Goal: Navigation & Orientation: Find specific page/section

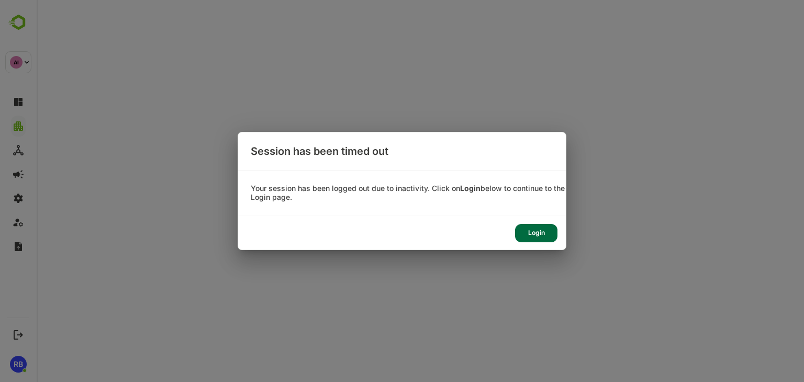
click at [549, 229] on div "Login" at bounding box center [536, 233] width 42 height 18
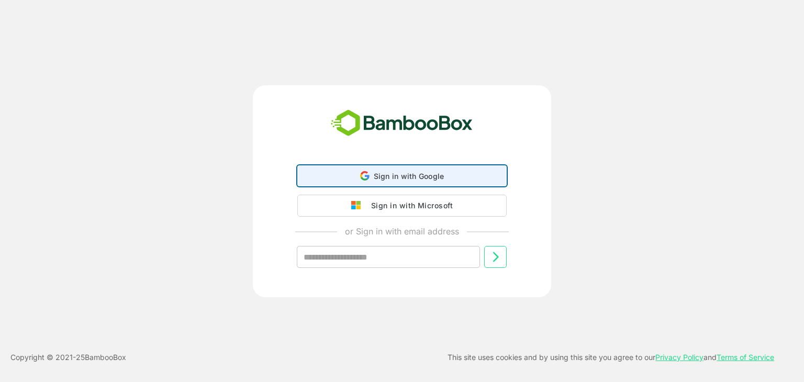
click at [363, 174] on icon at bounding box center [364, 175] width 9 height 9
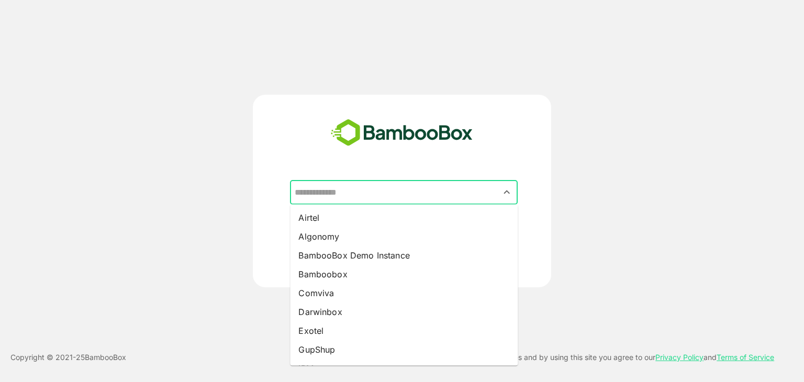
click at [366, 189] on input "text" at bounding box center [404, 193] width 224 height 20
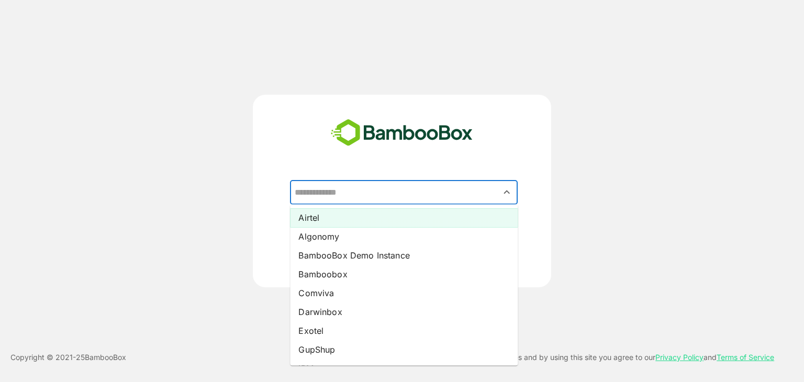
click at [360, 218] on li "Airtel" at bounding box center [404, 217] width 228 height 19
type input "******"
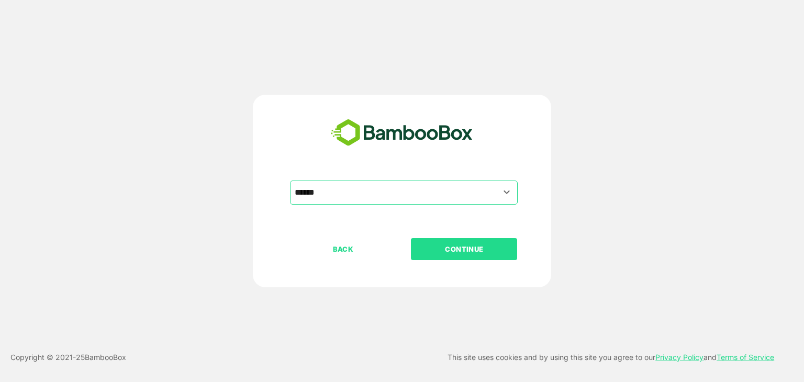
click at [475, 254] on p "CONTINUE" at bounding box center [464, 249] width 105 height 12
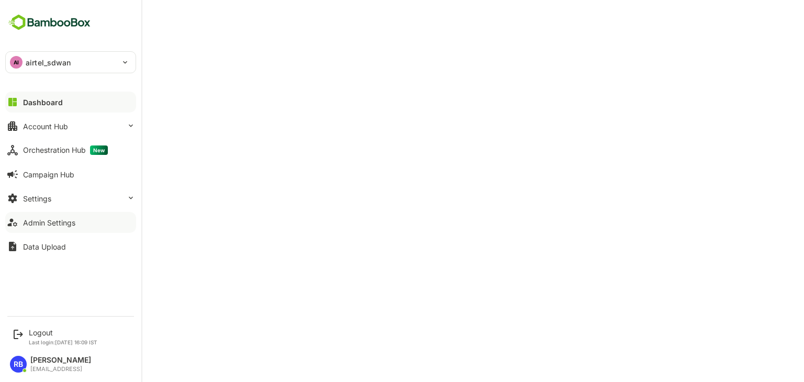
click at [63, 220] on div "Admin Settings" at bounding box center [49, 222] width 52 height 9
click at [62, 101] on button "Dashboard" at bounding box center [70, 102] width 131 height 21
click at [56, 220] on div "Admin Settings" at bounding box center [49, 222] width 52 height 9
click at [40, 332] on div "Logout" at bounding box center [63, 332] width 69 height 9
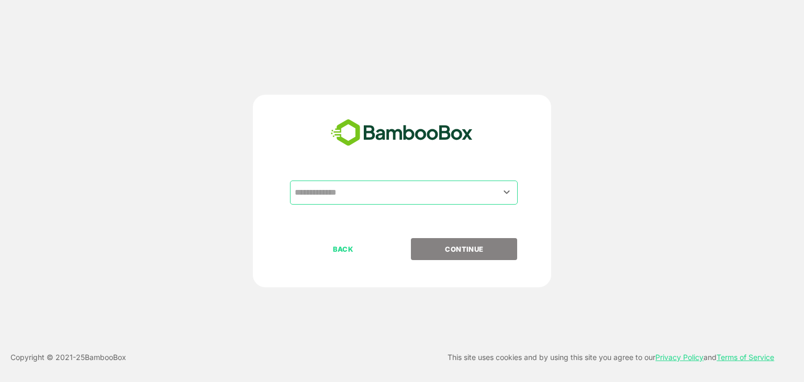
click at [419, 187] on input "text" at bounding box center [404, 193] width 224 height 20
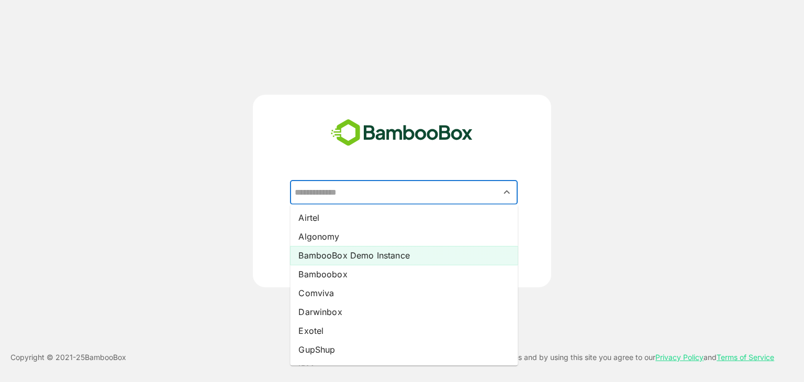
click at [348, 255] on li "BambooBox Demo Instance" at bounding box center [404, 255] width 228 height 19
type input "**********"
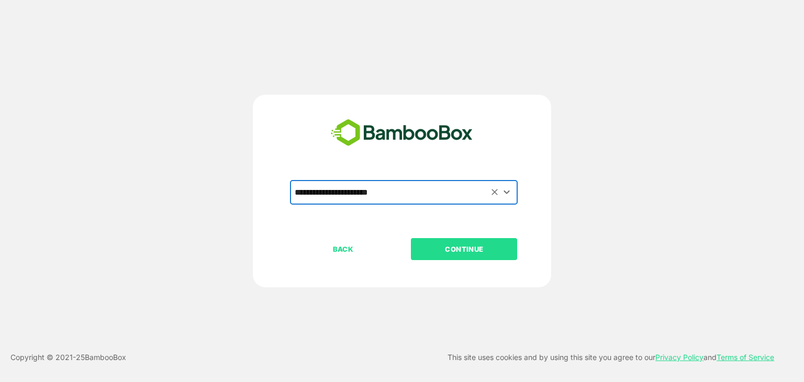
click at [455, 249] on p "CONTINUE" at bounding box center [464, 249] width 105 height 12
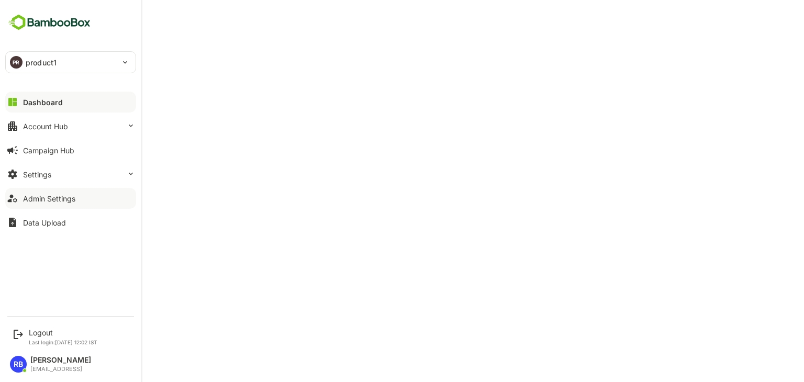
click at [60, 197] on div "Admin Settings" at bounding box center [49, 198] width 52 height 9
click at [62, 103] on button "Dashboard" at bounding box center [70, 102] width 131 height 21
click at [85, 126] on button "Account Hub" at bounding box center [70, 126] width 131 height 21
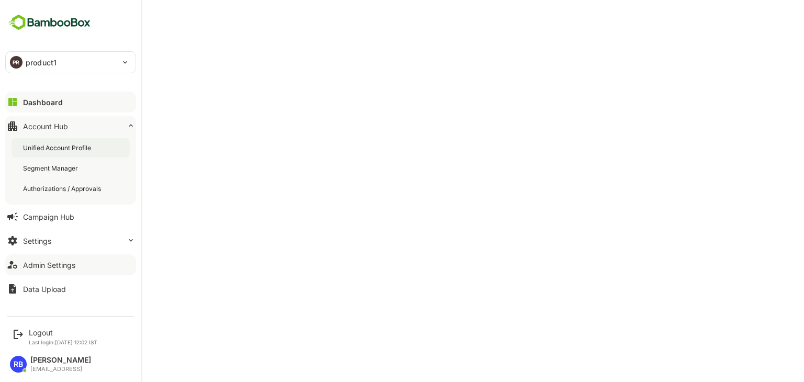
click at [76, 147] on div "Unified Account Profile" at bounding box center [58, 147] width 70 height 9
click at [49, 101] on div "Dashboard" at bounding box center [42, 102] width 38 height 9
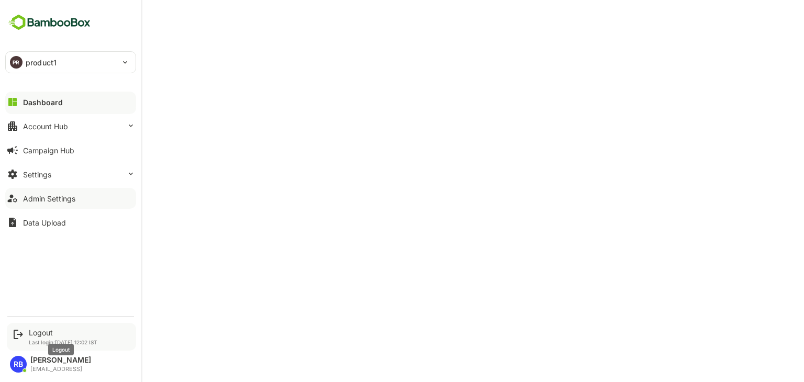
click at [40, 329] on div "Logout" at bounding box center [63, 332] width 69 height 9
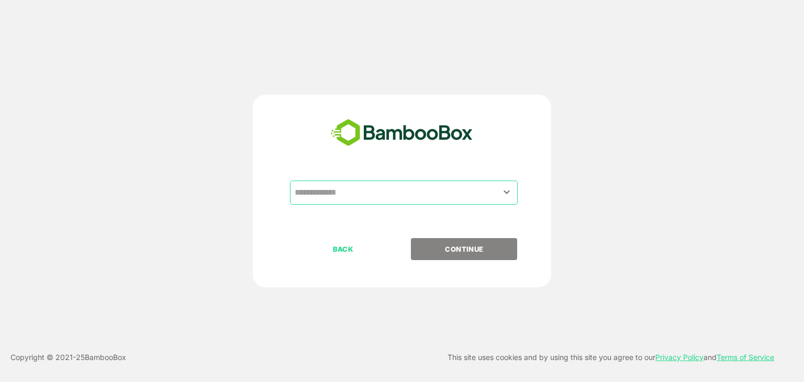
click at [377, 194] on input "text" at bounding box center [404, 193] width 224 height 20
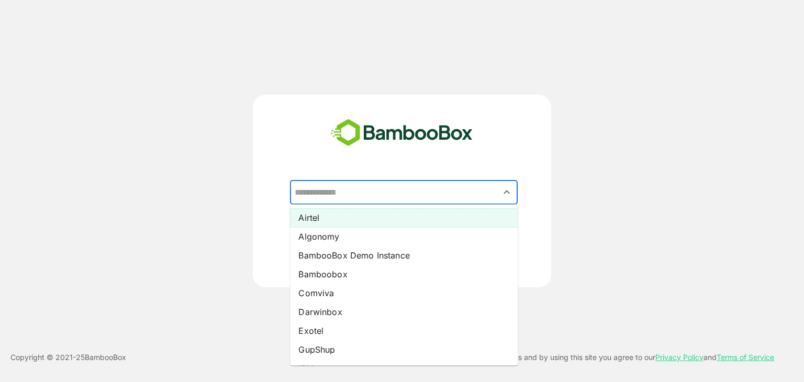
click at [368, 215] on li "Airtel" at bounding box center [404, 217] width 228 height 19
type input "******"
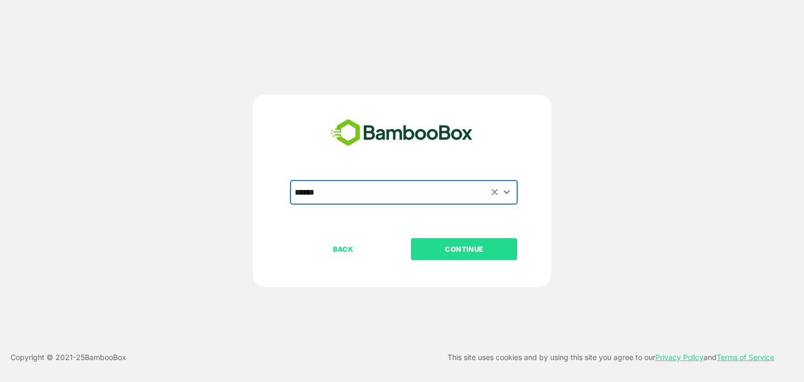
click at [477, 252] on p "CONTINUE" at bounding box center [464, 249] width 105 height 12
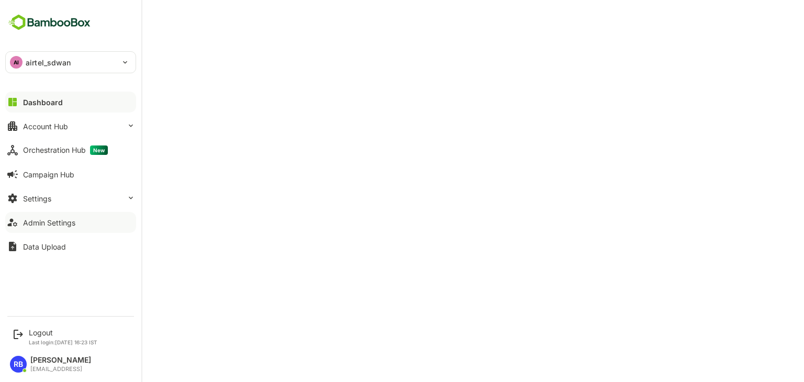
click at [59, 222] on div "Admin Settings" at bounding box center [49, 222] width 52 height 9
drag, startPoint x: 17, startPoint y: 332, endPoint x: 43, endPoint y: 338, distance: 26.7
click at [43, 338] on div "Logout Last login: Oct 9 16:23 IST" at bounding box center [63, 336] width 69 height 17
click at [41, 336] on div "Logout" at bounding box center [63, 332] width 69 height 9
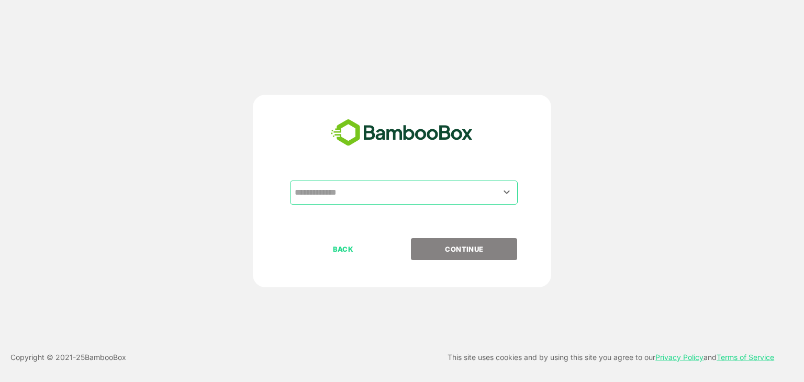
click at [385, 193] on input "text" at bounding box center [404, 193] width 224 height 20
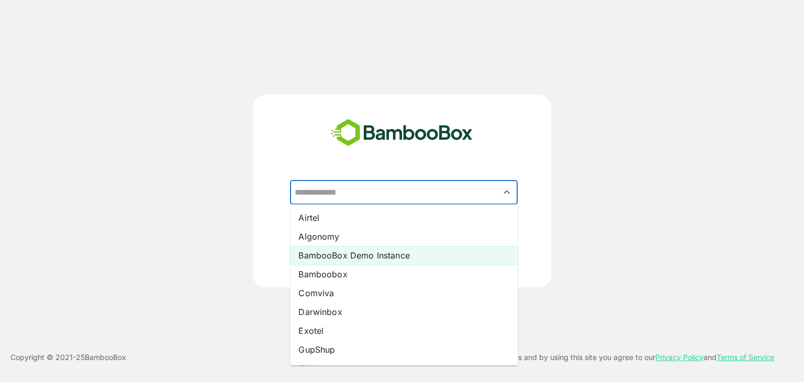
click at [356, 254] on li "BambooBox Demo Instance" at bounding box center [404, 255] width 228 height 19
type input "**********"
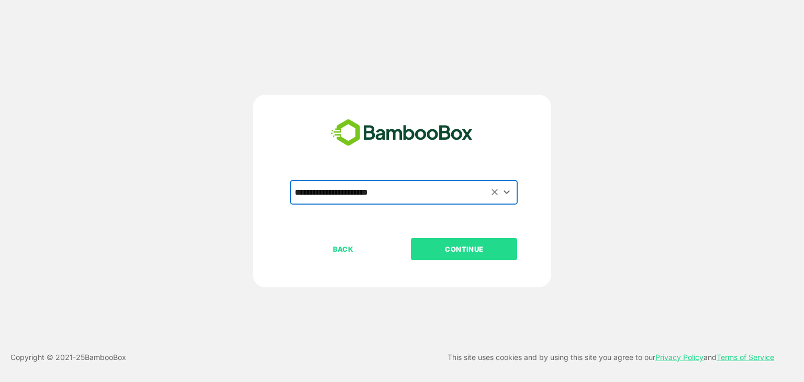
click at [469, 248] on p "CONTINUE" at bounding box center [464, 249] width 105 height 12
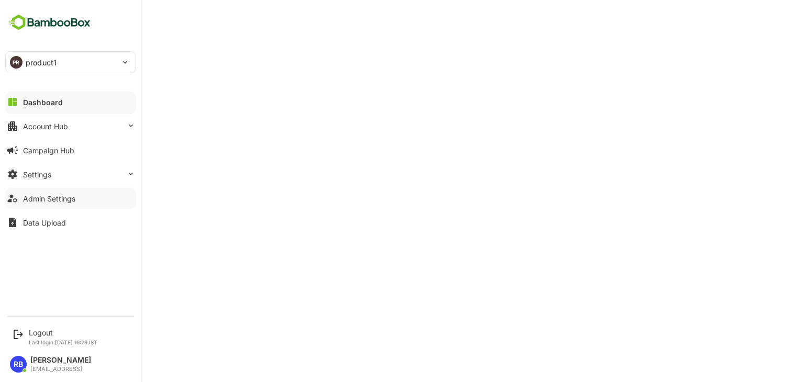
click at [44, 197] on div "Admin Settings" at bounding box center [49, 198] width 52 height 9
click at [54, 130] on div "Account Hub" at bounding box center [45, 126] width 45 height 9
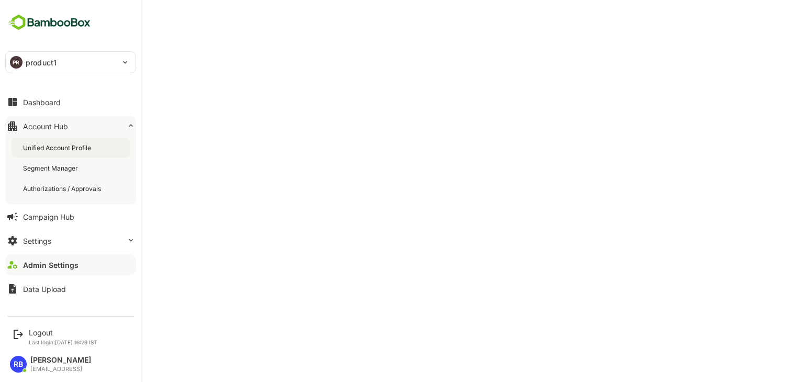
click at [54, 150] on div "Unified Account Profile" at bounding box center [58, 147] width 70 height 9
click at [65, 105] on button "Dashboard" at bounding box center [70, 102] width 131 height 21
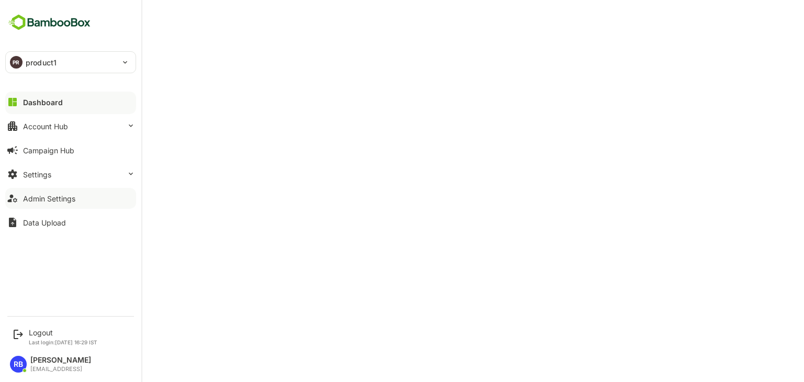
click at [62, 200] on div "Admin Settings" at bounding box center [49, 198] width 52 height 9
click at [55, 98] on div "Dashboard" at bounding box center [42, 102] width 38 height 9
click at [91, 126] on button "Account Hub" at bounding box center [70, 126] width 131 height 21
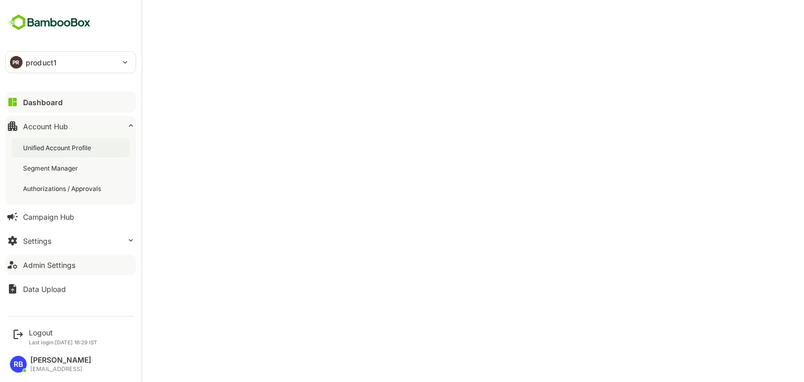
click at [85, 143] on div "Unified Account Profile" at bounding box center [58, 147] width 70 height 9
click at [57, 99] on div "Dashboard" at bounding box center [42, 102] width 38 height 9
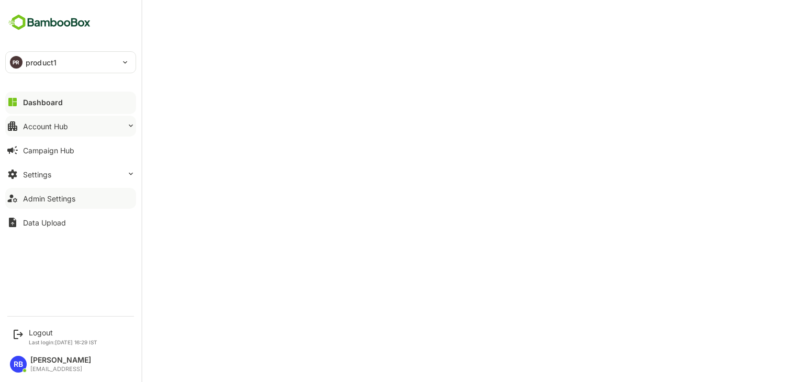
click at [55, 127] on div "Account Hub" at bounding box center [45, 126] width 45 height 9
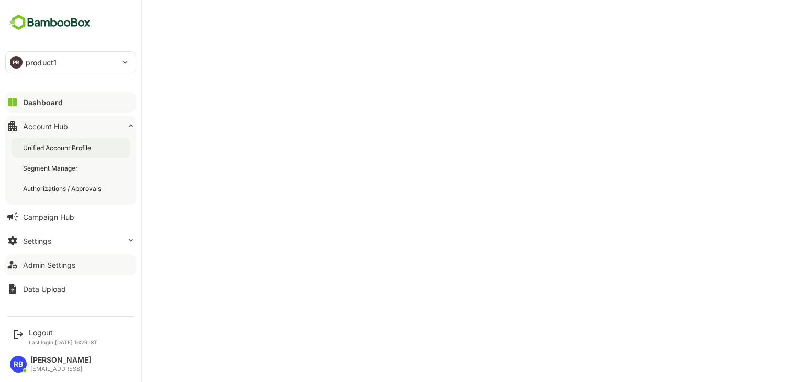
click at [62, 146] on div "Unified Account Profile" at bounding box center [58, 147] width 70 height 9
click at [97, 242] on button "Settings" at bounding box center [70, 240] width 131 height 21
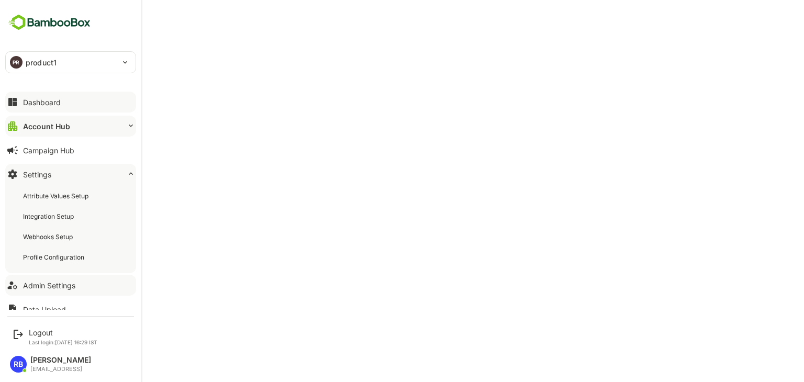
click at [110, 125] on button "Account Hub" at bounding box center [70, 126] width 131 height 21
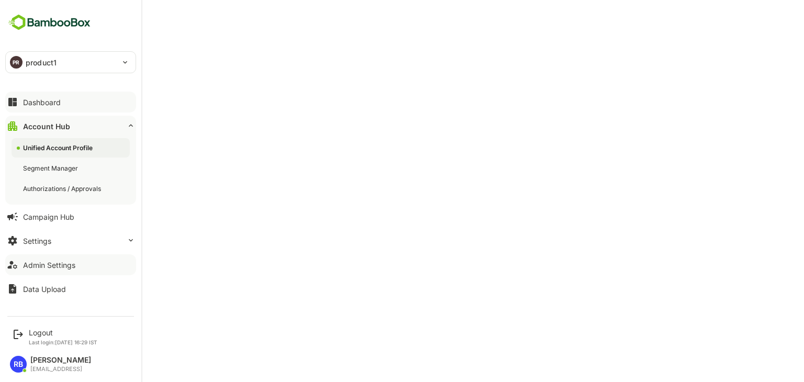
click at [69, 149] on div "Unified Account Profile" at bounding box center [59, 147] width 72 height 9
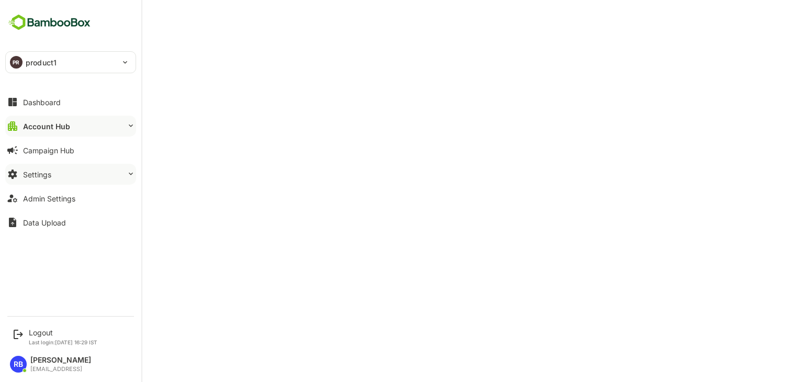
click at [73, 179] on button "Settings" at bounding box center [70, 174] width 131 height 21
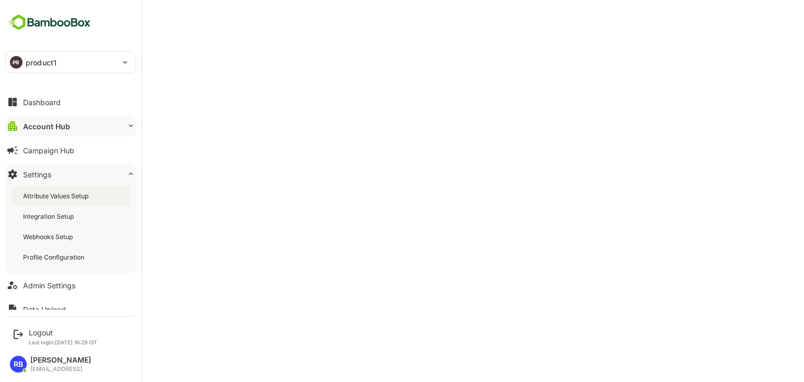
click at [65, 197] on div "Attribute Values Setup" at bounding box center [57, 196] width 68 height 9
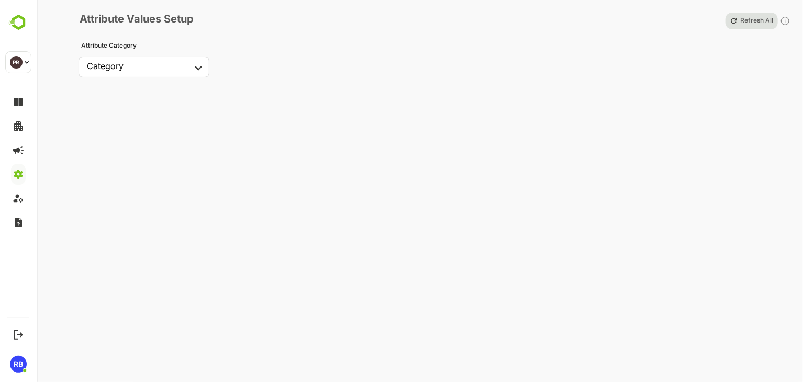
click at [158, 67] on body "PR product1 ******** PR Logout Last login: Oct 9 16:29 IST RB Roshan Borkar ros…" at bounding box center [401, 191] width 803 height 382
click at [124, 148] on li "Activities" at bounding box center [144, 149] width 131 height 15
type input "**********"
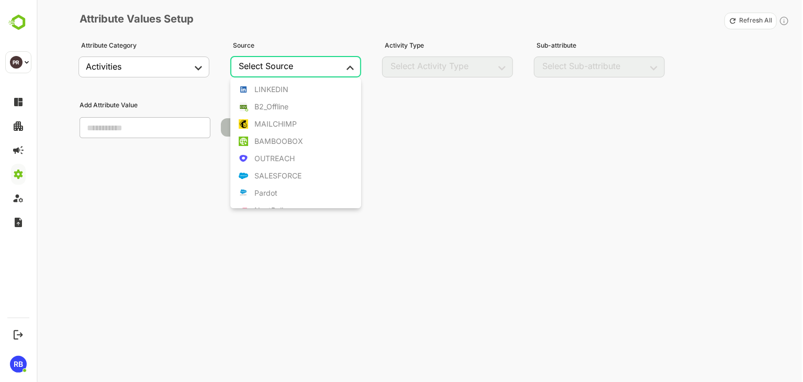
click at [310, 70] on body "**********" at bounding box center [401, 191] width 803 height 382
click at [195, 199] on div at bounding box center [402, 191] width 804 height 382
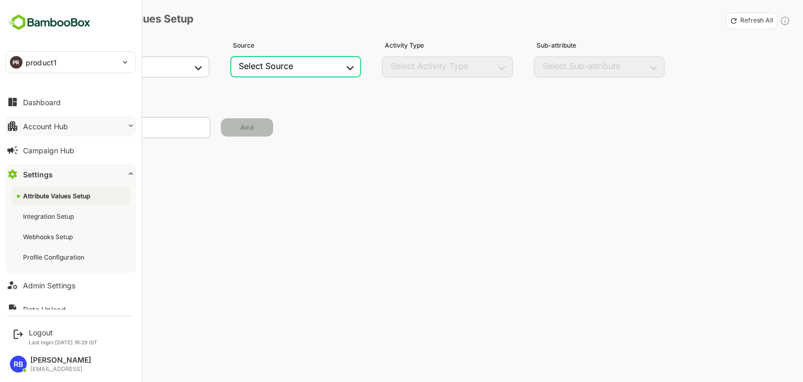
click at [53, 126] on div "Account Hub" at bounding box center [45, 126] width 45 height 9
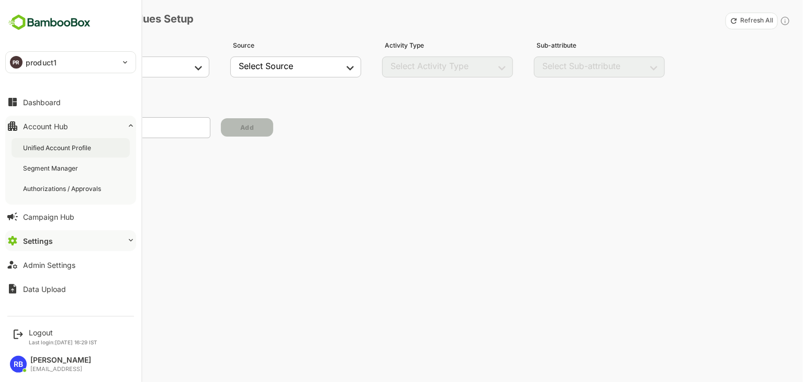
click at [62, 141] on div "Unified Account Profile" at bounding box center [71, 147] width 118 height 19
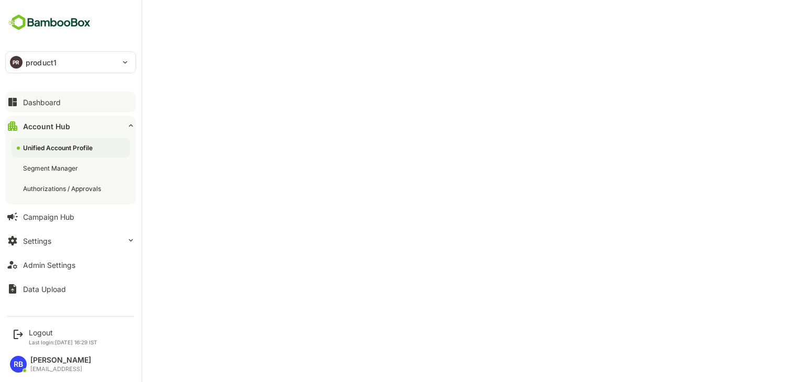
click at [58, 102] on div "Dashboard" at bounding box center [42, 102] width 38 height 9
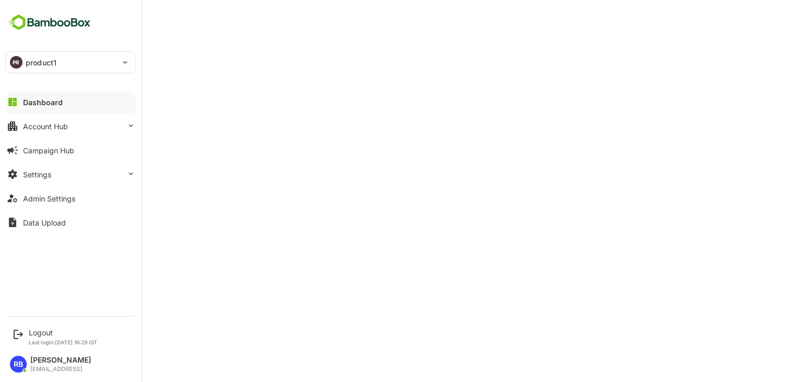
click at [62, 104] on button "Dashboard" at bounding box center [70, 102] width 131 height 21
click at [23, 63] on div "PR product1" at bounding box center [64, 62] width 117 height 21
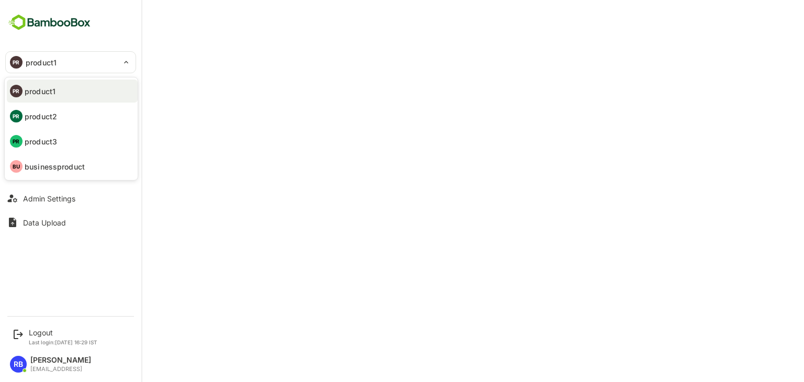
click at [67, 95] on li "PR product1" at bounding box center [72, 91] width 131 height 23
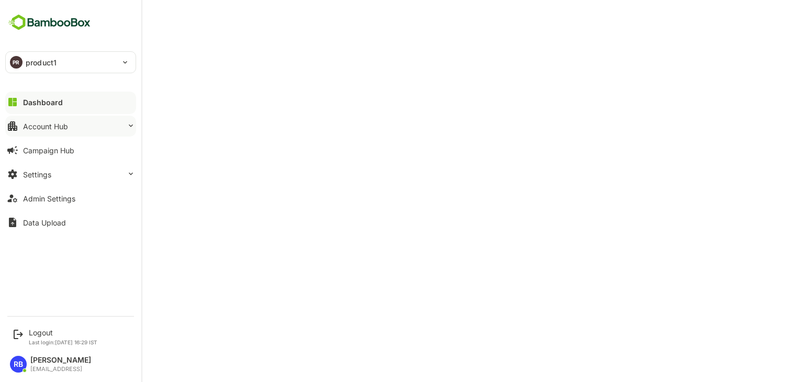
click at [82, 121] on button "Account Hub" at bounding box center [70, 126] width 131 height 21
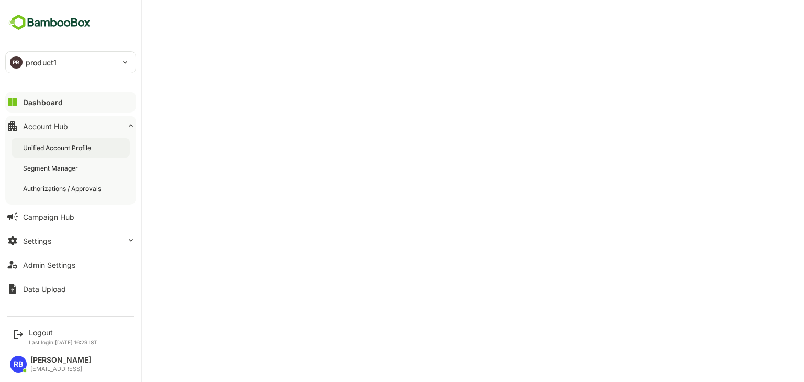
click at [92, 156] on div "Unified Account Profile" at bounding box center [71, 147] width 118 height 19
click at [64, 96] on button "Dashboard" at bounding box center [70, 102] width 131 height 21
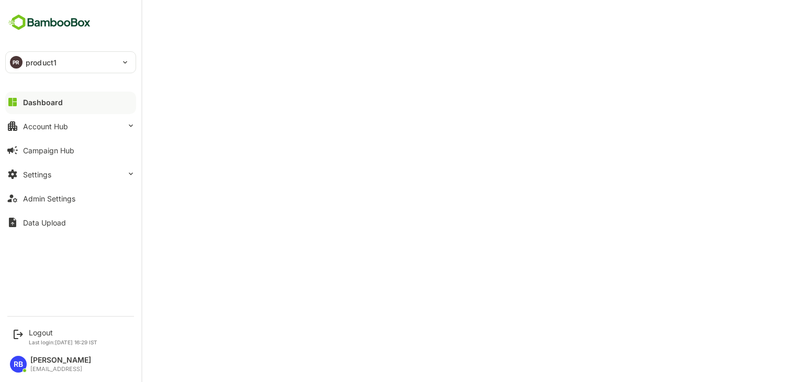
click at [58, 95] on button "Dashboard" at bounding box center [70, 102] width 131 height 21
click at [73, 59] on div "PR product1" at bounding box center [64, 62] width 117 height 21
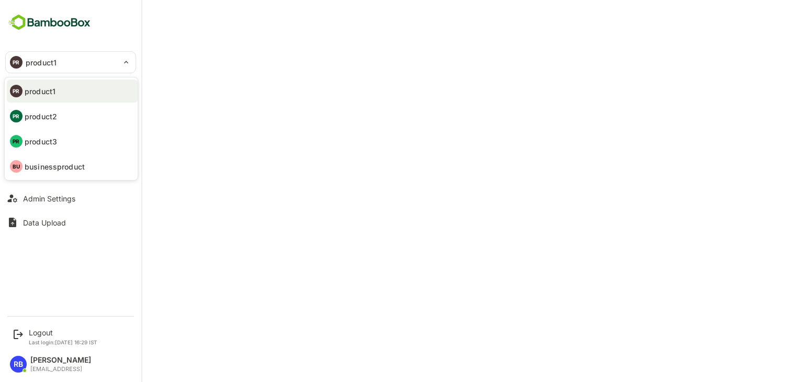
click at [76, 114] on li "PR product2" at bounding box center [72, 116] width 131 height 23
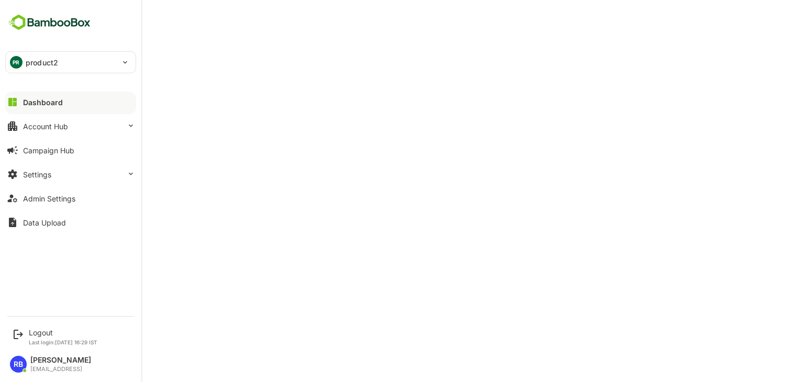
click at [43, 62] on p "product2" at bounding box center [42, 62] width 32 height 11
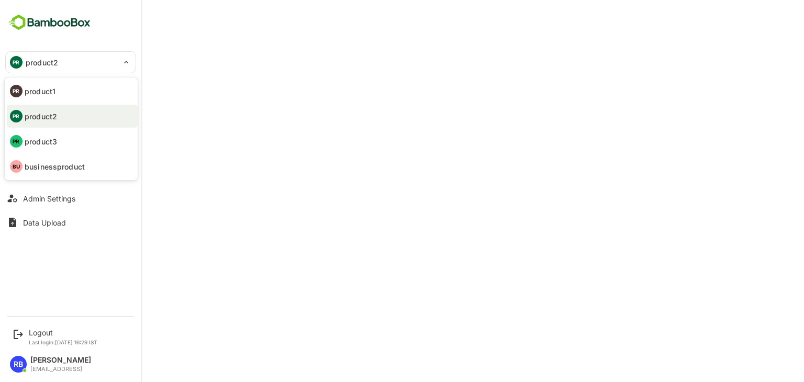
click at [449, 246] on div at bounding box center [402, 191] width 804 height 382
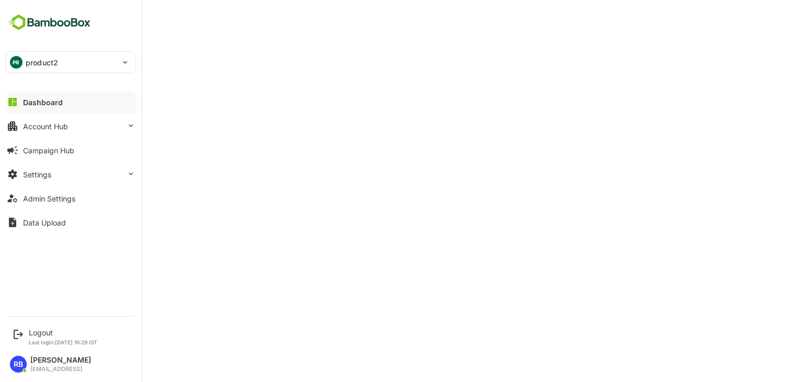
click at [109, 68] on div "PR product2" at bounding box center [64, 62] width 117 height 21
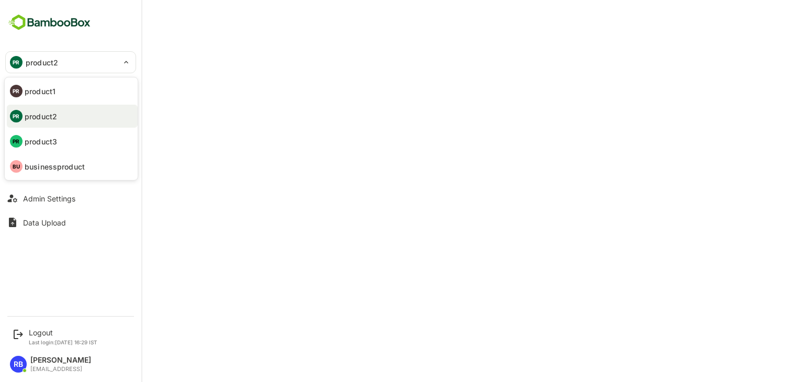
click at [92, 86] on li "PR product1" at bounding box center [72, 91] width 131 height 23
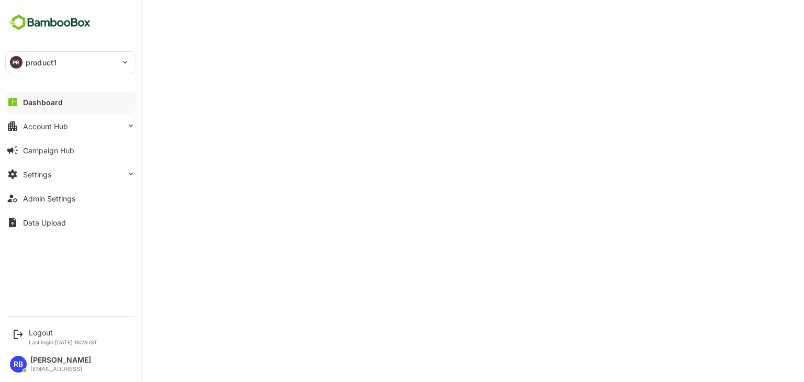
click at [82, 99] on button "Dashboard" at bounding box center [70, 102] width 131 height 21
click at [40, 331] on div "Logout" at bounding box center [63, 332] width 69 height 9
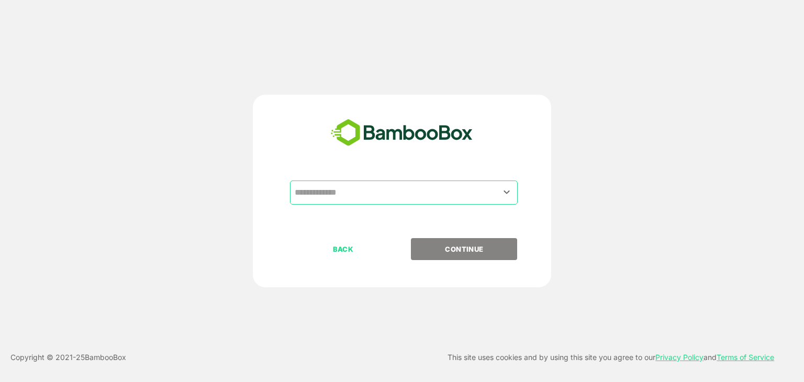
click at [374, 193] on input "text" at bounding box center [404, 193] width 224 height 20
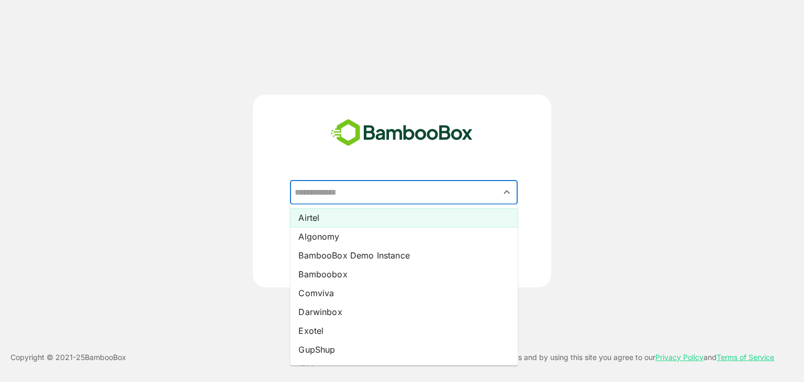
click at [370, 216] on li "Airtel" at bounding box center [404, 217] width 228 height 19
type input "******"
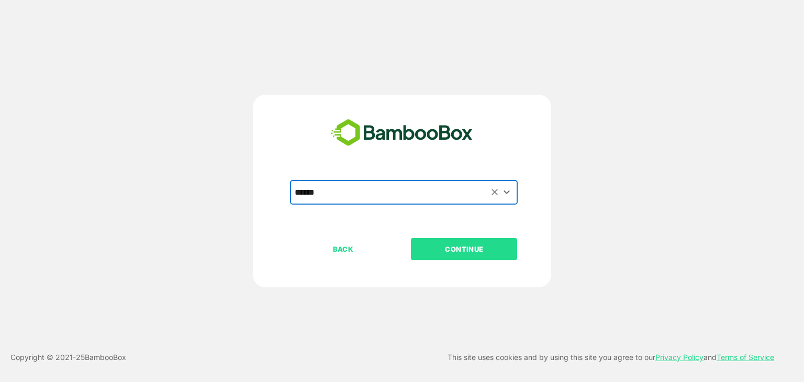
click at [483, 252] on p "CONTINUE" at bounding box center [464, 249] width 105 height 12
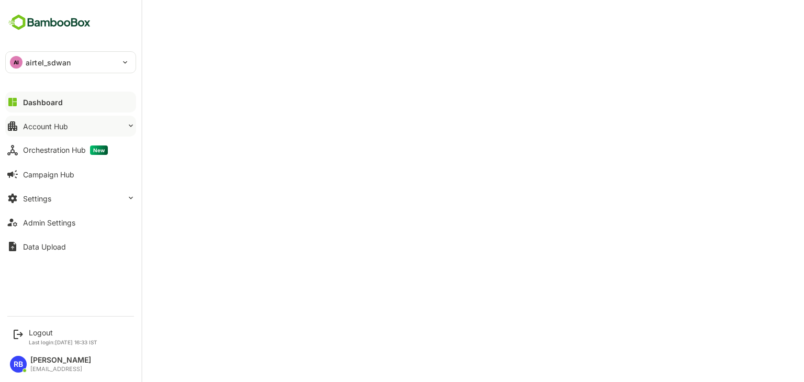
click at [59, 123] on div "Account Hub" at bounding box center [45, 126] width 45 height 9
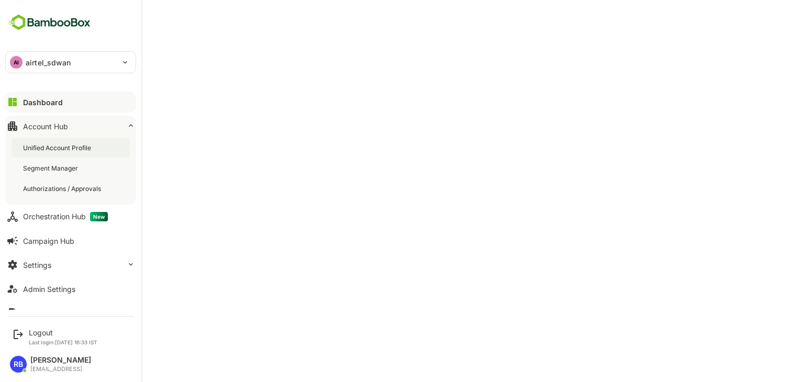
click at [70, 151] on div "Unified Account Profile" at bounding box center [58, 147] width 70 height 9
click at [39, 330] on div "Logout" at bounding box center [63, 332] width 69 height 9
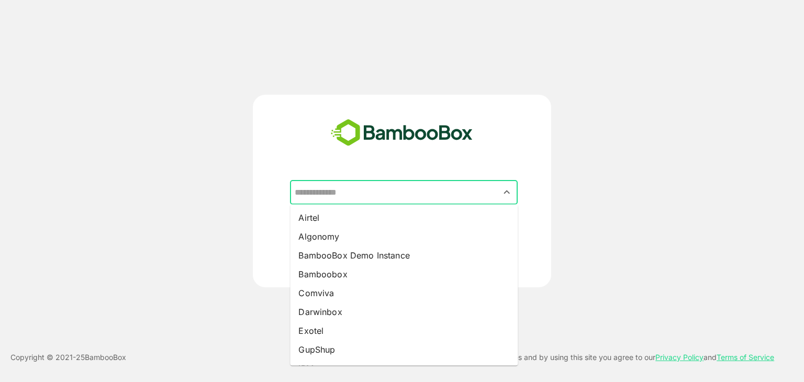
click at [386, 192] on input "text" at bounding box center [404, 193] width 224 height 20
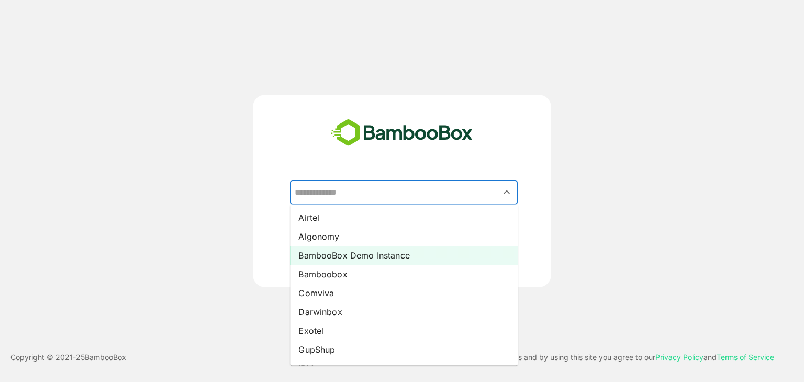
click at [357, 260] on li "BambooBox Demo Instance" at bounding box center [404, 255] width 228 height 19
type input "**********"
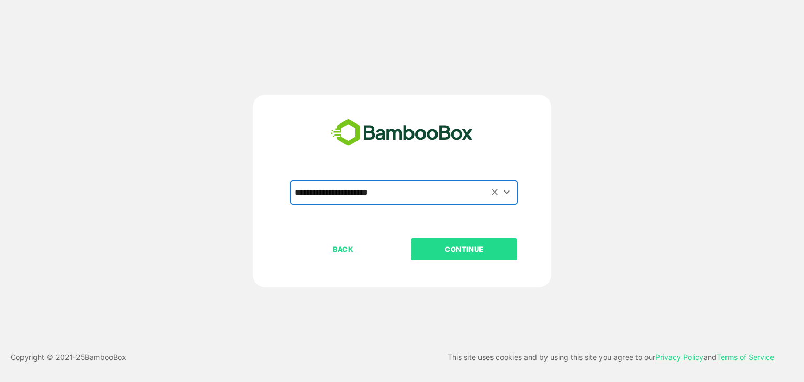
click at [441, 245] on p "CONTINUE" at bounding box center [464, 249] width 105 height 12
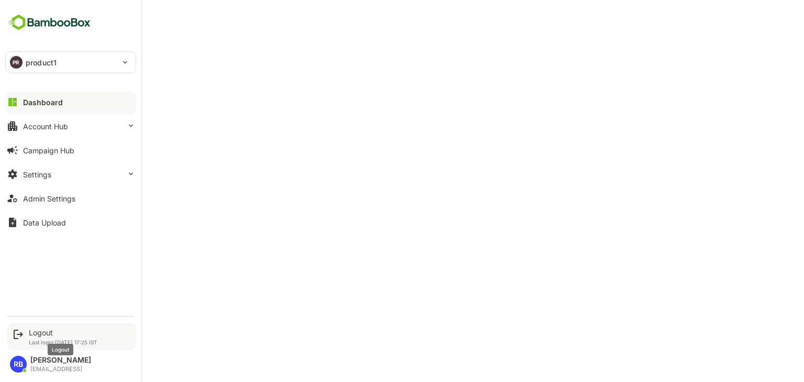
click at [31, 333] on div "Logout" at bounding box center [63, 332] width 69 height 9
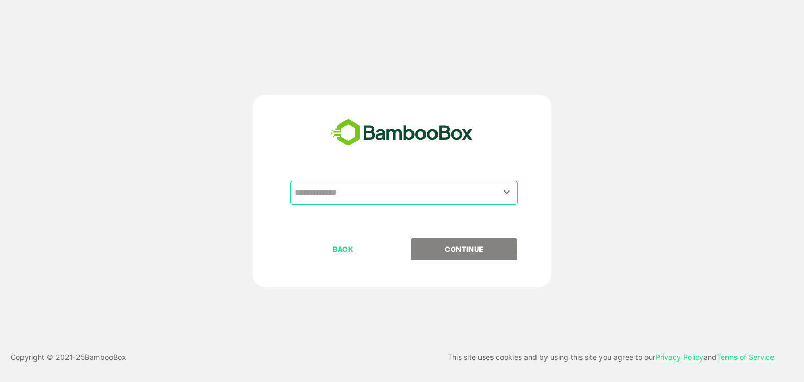
click at [342, 192] on input "text" at bounding box center [404, 193] width 224 height 20
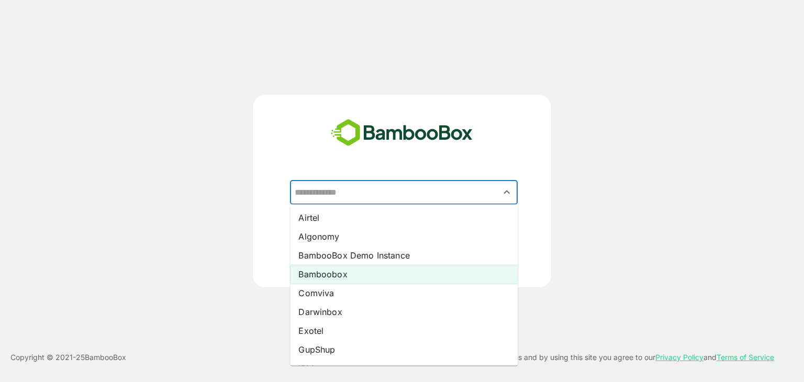
click at [343, 271] on li "Bamboobox" at bounding box center [404, 274] width 228 height 19
type input "*********"
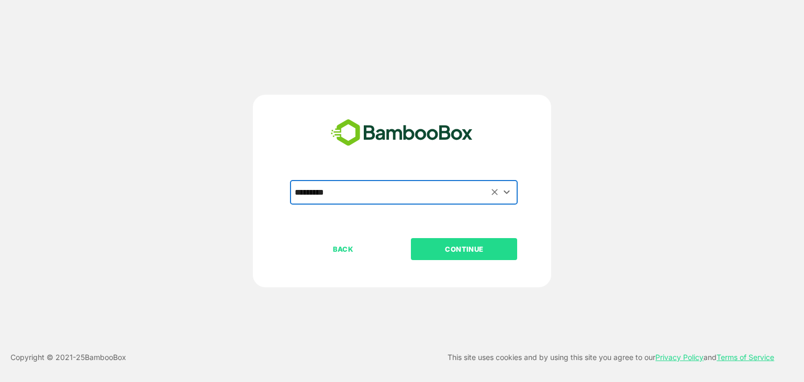
click at [461, 248] on p "CONTINUE" at bounding box center [464, 249] width 105 height 12
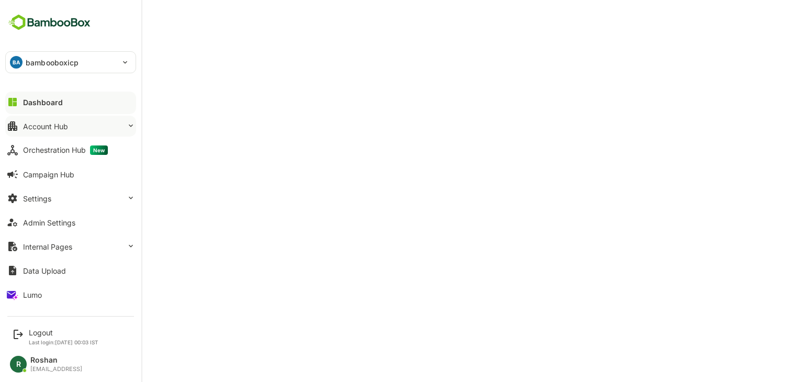
click at [76, 122] on button "Account Hub" at bounding box center [70, 126] width 131 height 21
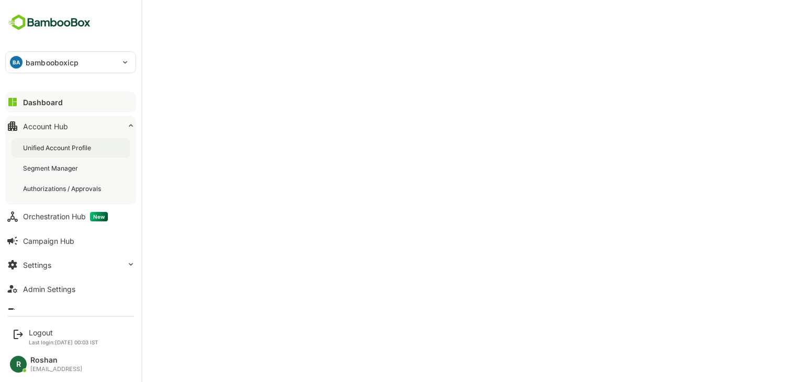
click at [68, 151] on div "Unified Account Profile" at bounding box center [58, 147] width 70 height 9
click at [36, 334] on div "Logout" at bounding box center [64, 332] width 70 height 9
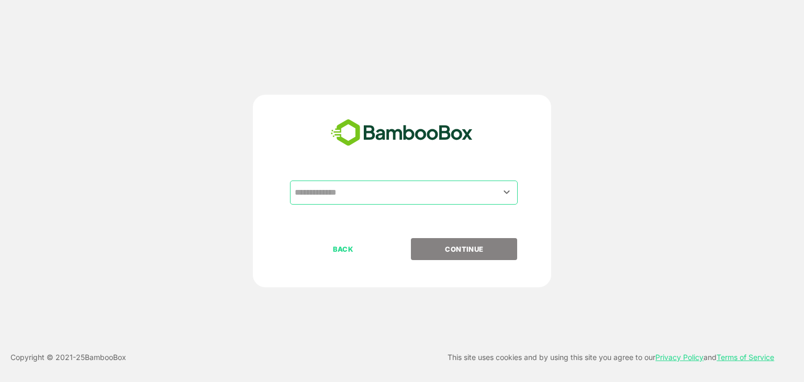
click at [416, 196] on input "text" at bounding box center [404, 193] width 224 height 20
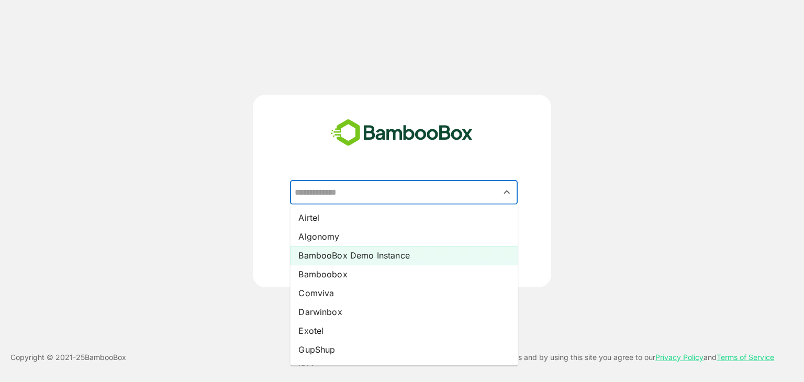
click at [348, 254] on li "BambooBox Demo Instance" at bounding box center [404, 255] width 228 height 19
type input "**********"
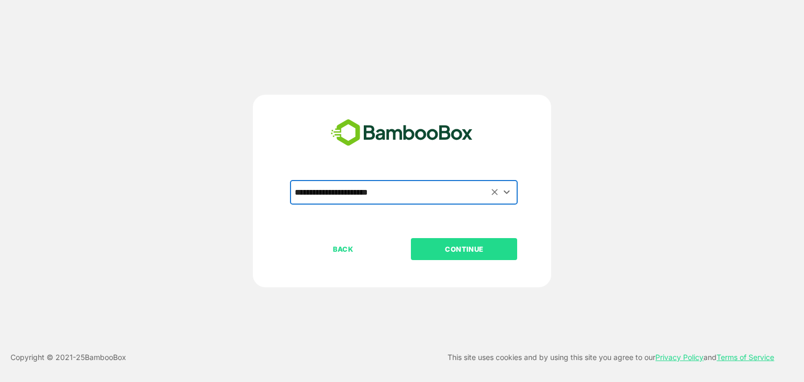
click at [477, 248] on p "CONTINUE" at bounding box center [464, 249] width 105 height 12
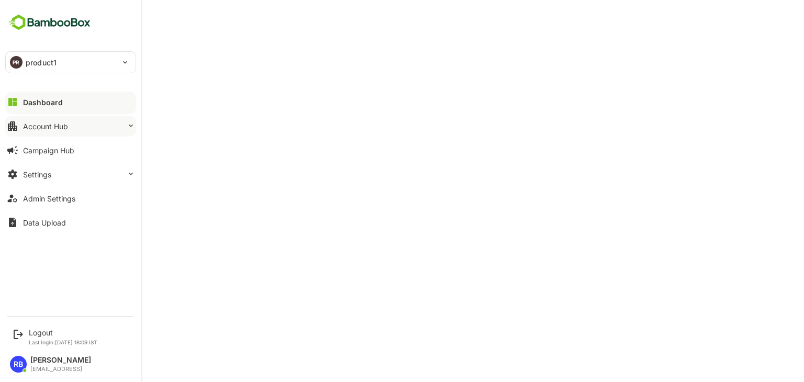
click at [73, 132] on button "Account Hub" at bounding box center [70, 126] width 131 height 21
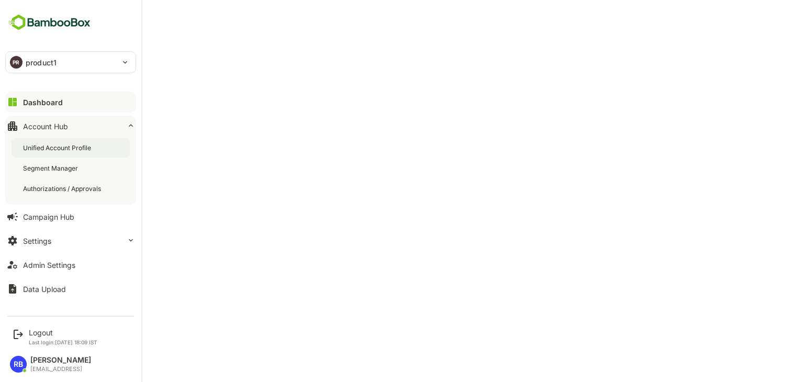
click at [69, 149] on div "Unified Account Profile" at bounding box center [58, 147] width 70 height 9
